Goal: Transaction & Acquisition: Download file/media

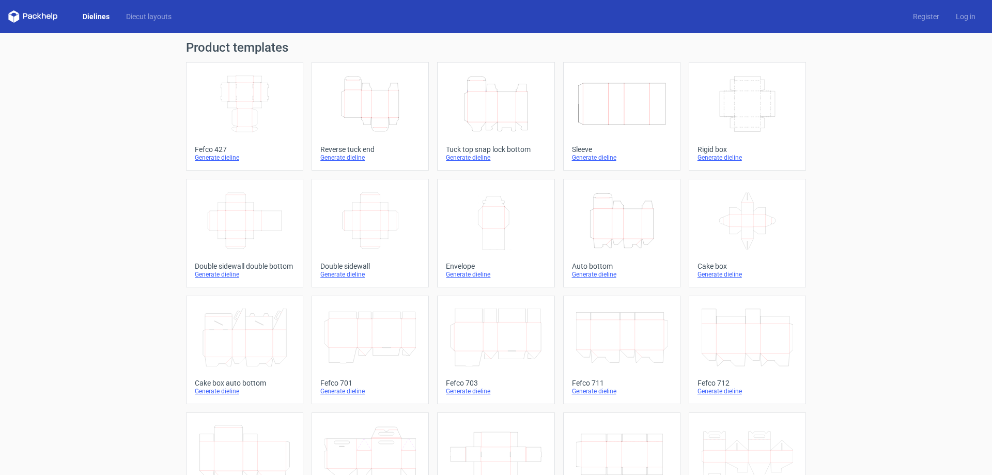
click at [255, 93] on icon "Width Depth Height" at bounding box center [244, 104] width 91 height 58
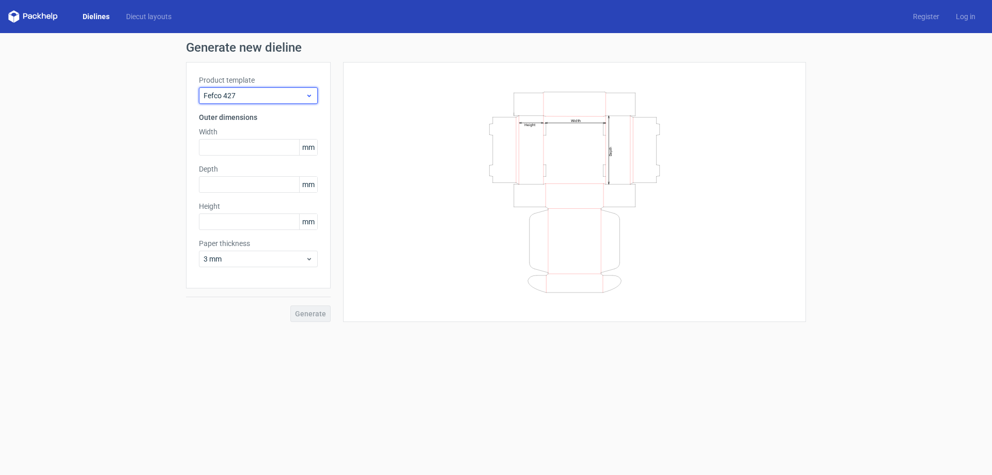
click at [286, 93] on span "Fefco 427" at bounding box center [255, 95] width 102 height 10
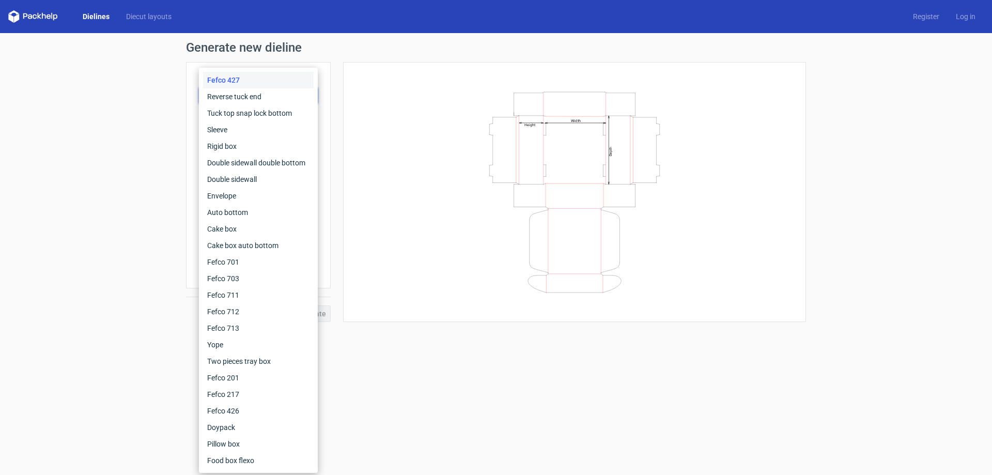
click at [401, 124] on div "Width Depth Height" at bounding box center [574, 192] width 437 height 234
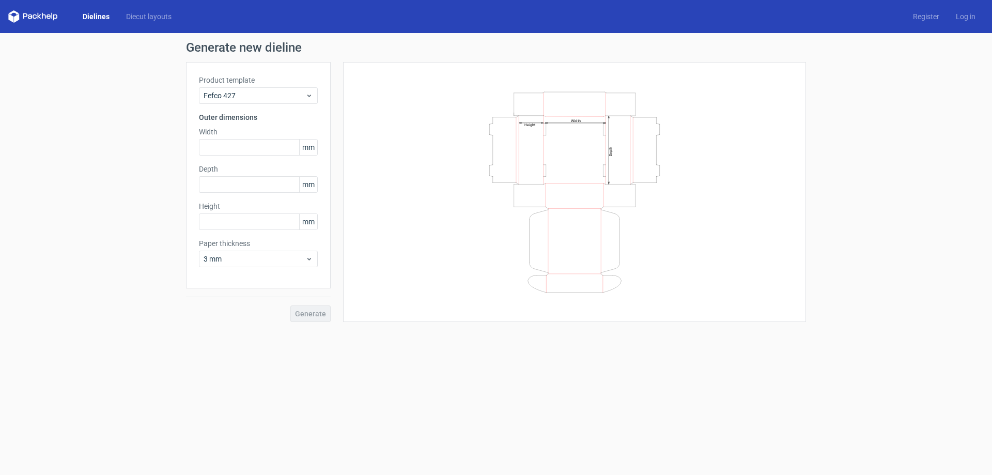
click at [548, 220] on icon "Width Depth Height" at bounding box center [574, 192] width 310 height 207
click at [446, 360] on form "Generate new dieline Product template Fefco 427 Outer dimensions Width mm Depth…" at bounding box center [496, 254] width 992 height 442
click at [268, 145] on input "text" at bounding box center [258, 147] width 119 height 17
type input "52"
click at [264, 184] on input "text" at bounding box center [258, 184] width 119 height 17
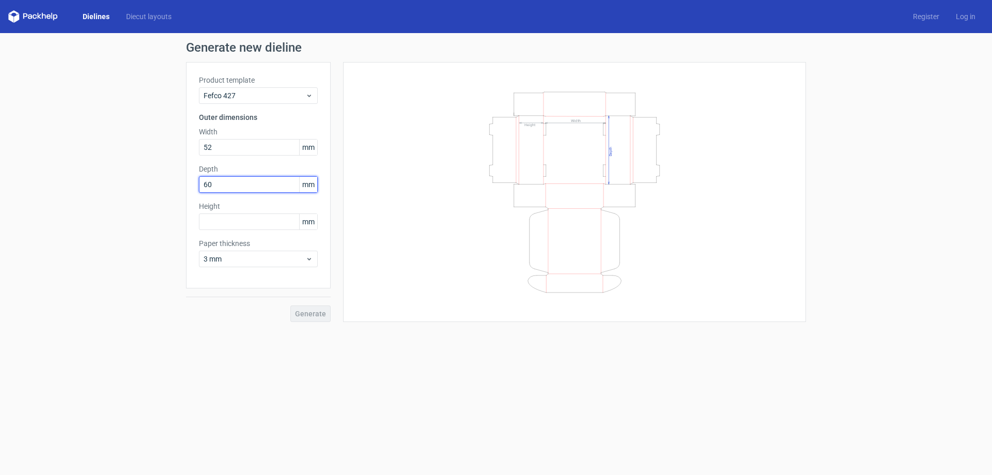
type input "60"
click at [275, 227] on input "text" at bounding box center [258, 221] width 119 height 17
type input "40"
click at [325, 318] on button "Generate" at bounding box center [310, 313] width 40 height 17
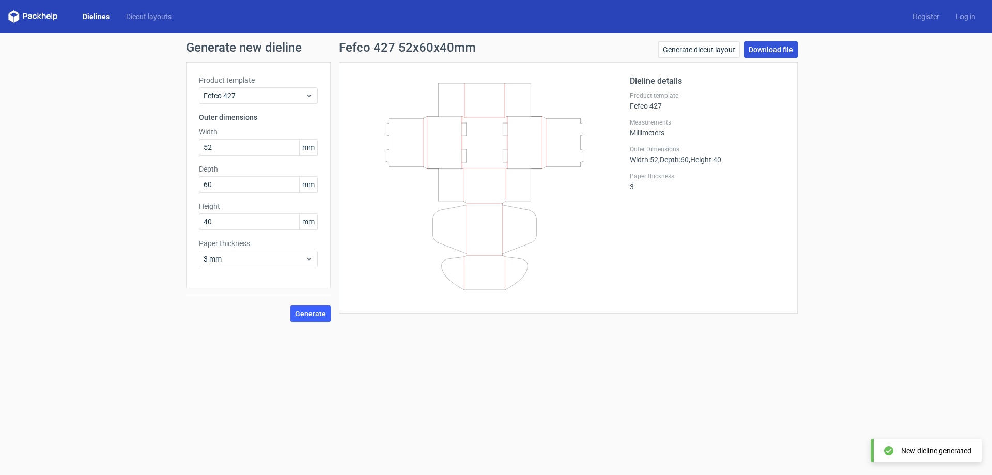
click at [773, 45] on link "Download file" at bounding box center [771, 49] width 54 height 17
